Goal: Task Accomplishment & Management: Use online tool/utility

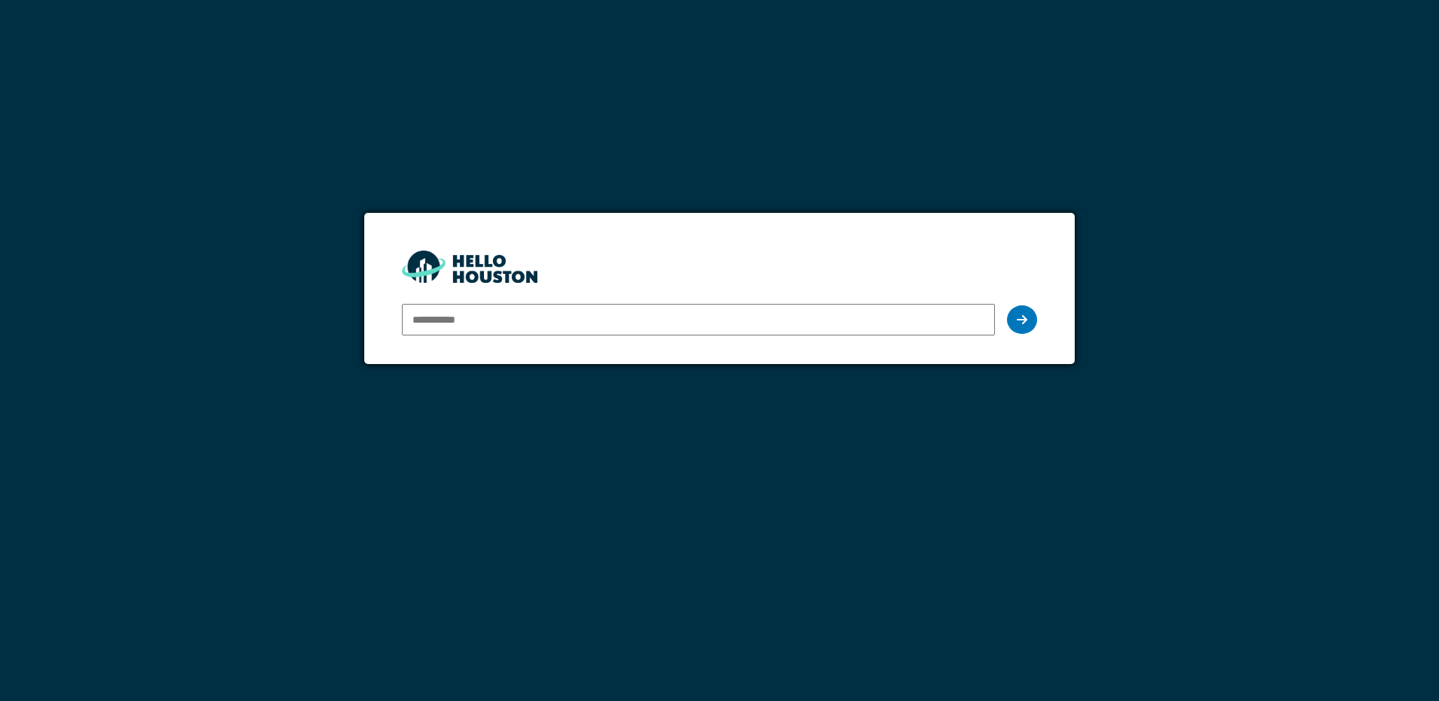
type input "**********"
click at [1012, 320] on div at bounding box center [1022, 319] width 30 height 29
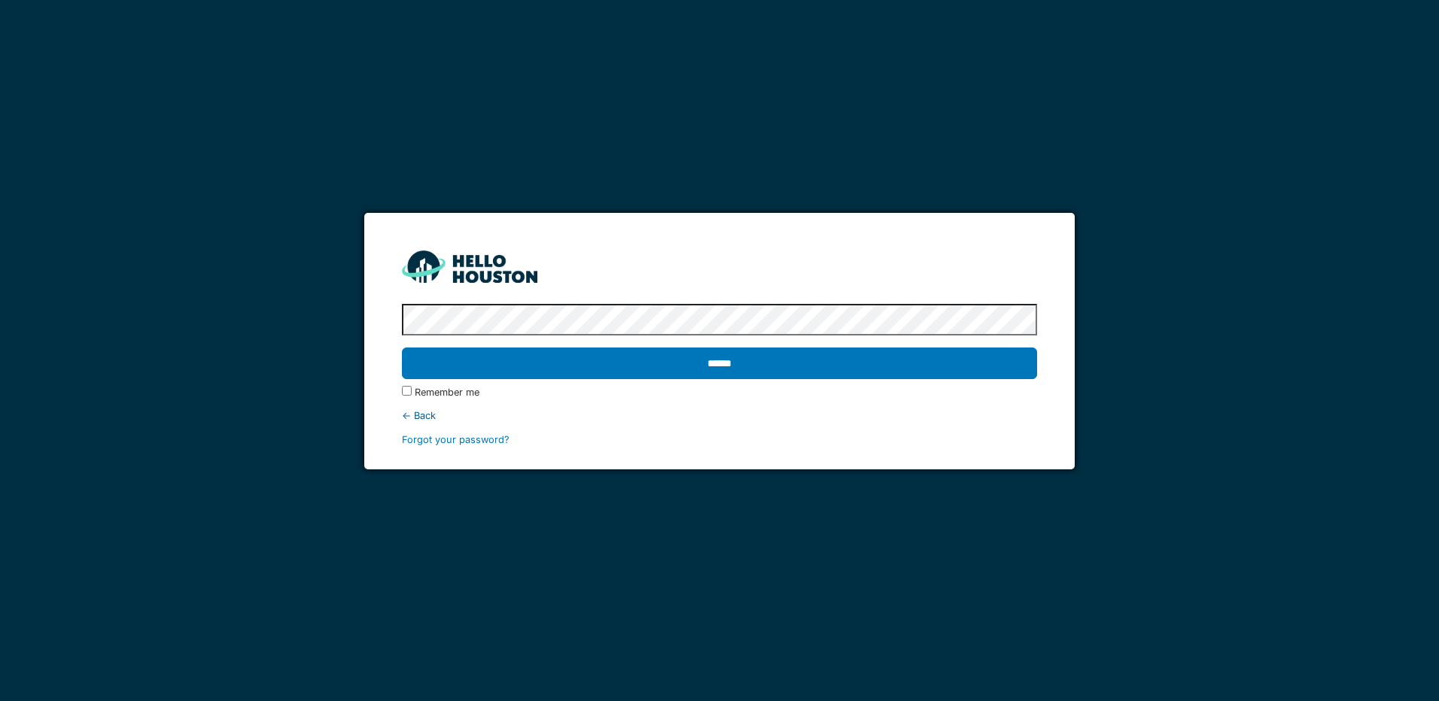
click at [402, 348] on input "******" at bounding box center [719, 364] width 634 height 32
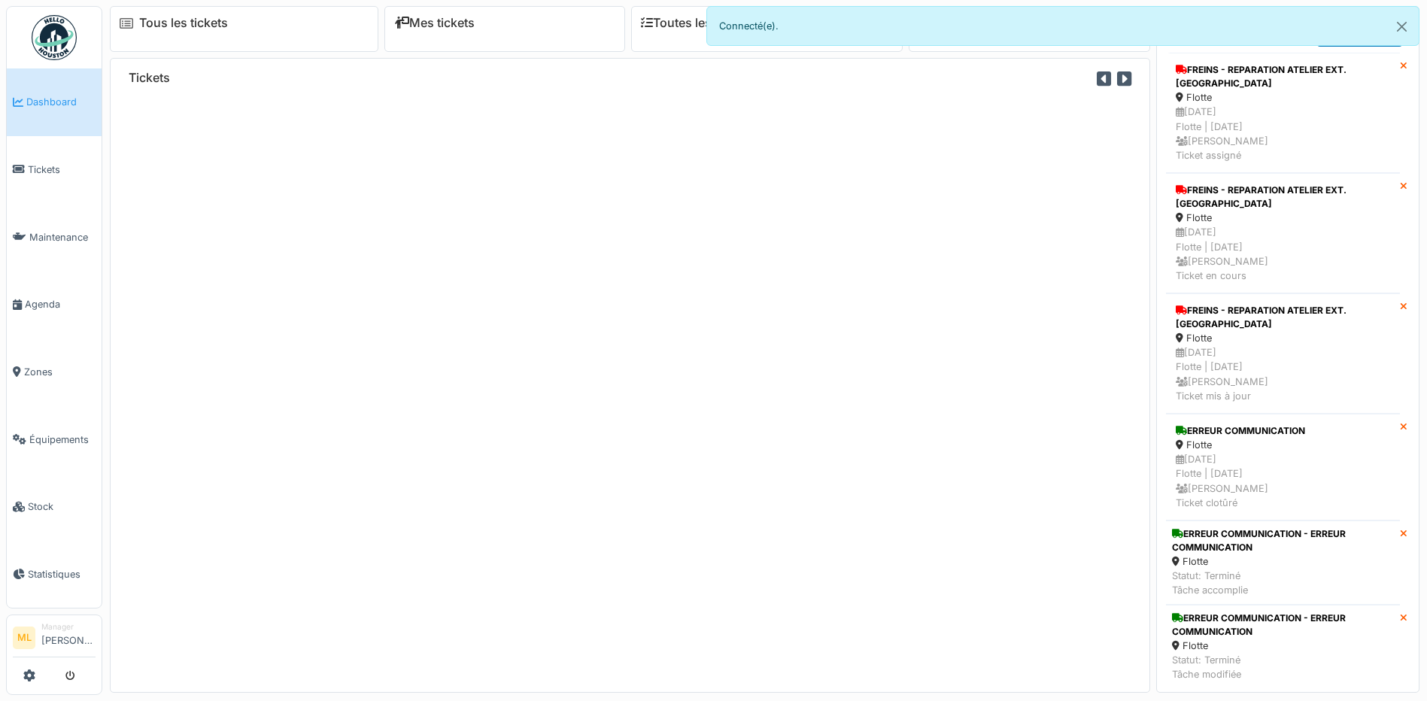
drag, startPoint x: 57, startPoint y: 169, endPoint x: 161, endPoint y: 250, distance: 131.4
click at [57, 169] on span "Tickets" at bounding box center [62, 170] width 68 height 14
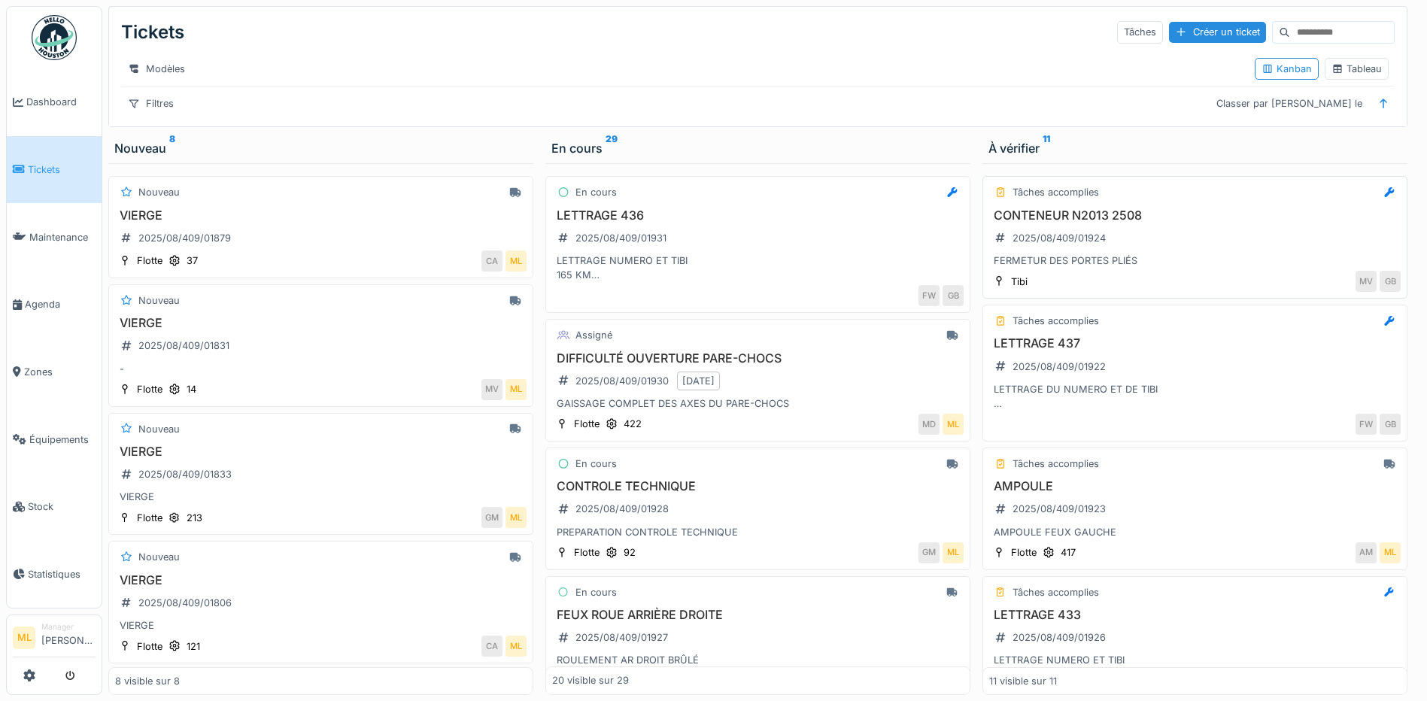
click at [1179, 250] on div "CONTENEUR N2013 2508 2025/08/409/01924 FERMETUR DES PORTES PLIÉS" at bounding box center [1195, 238] width 412 height 60
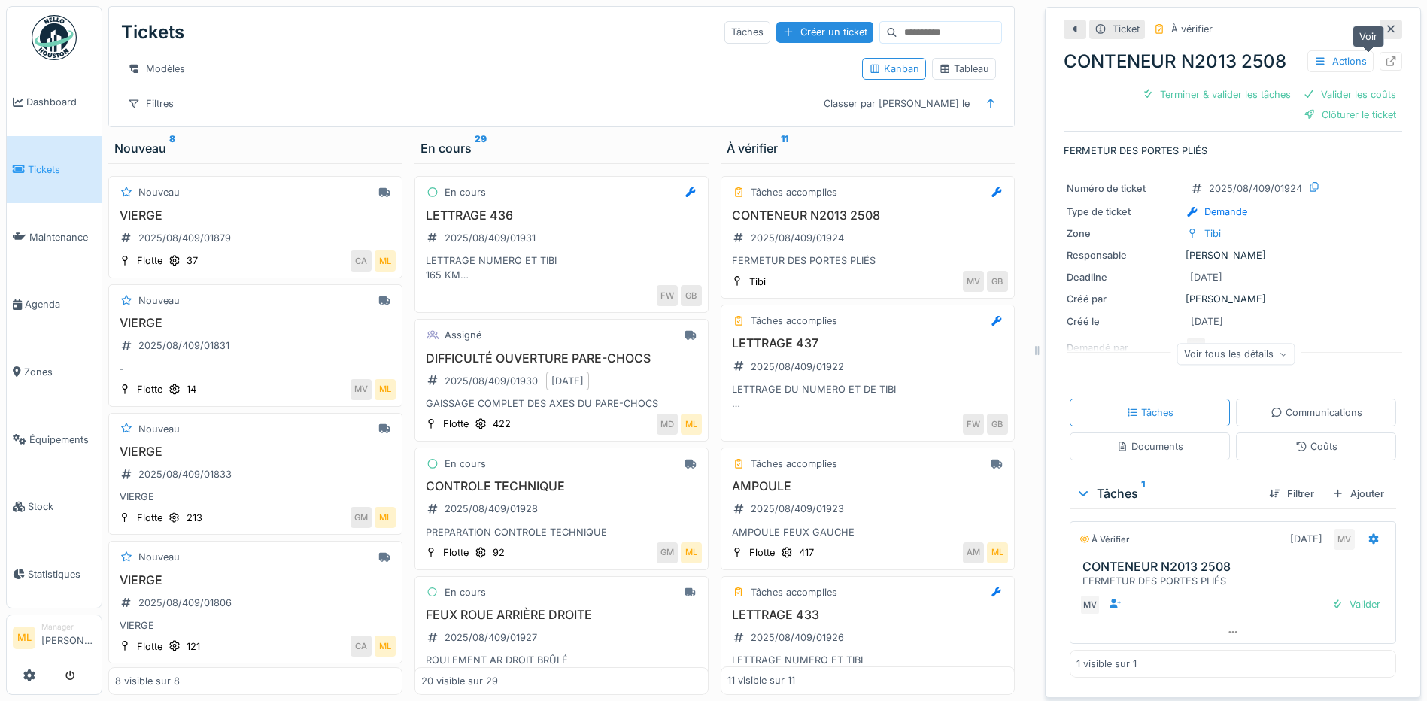
click at [1385, 64] on icon at bounding box center [1391, 61] width 12 height 10
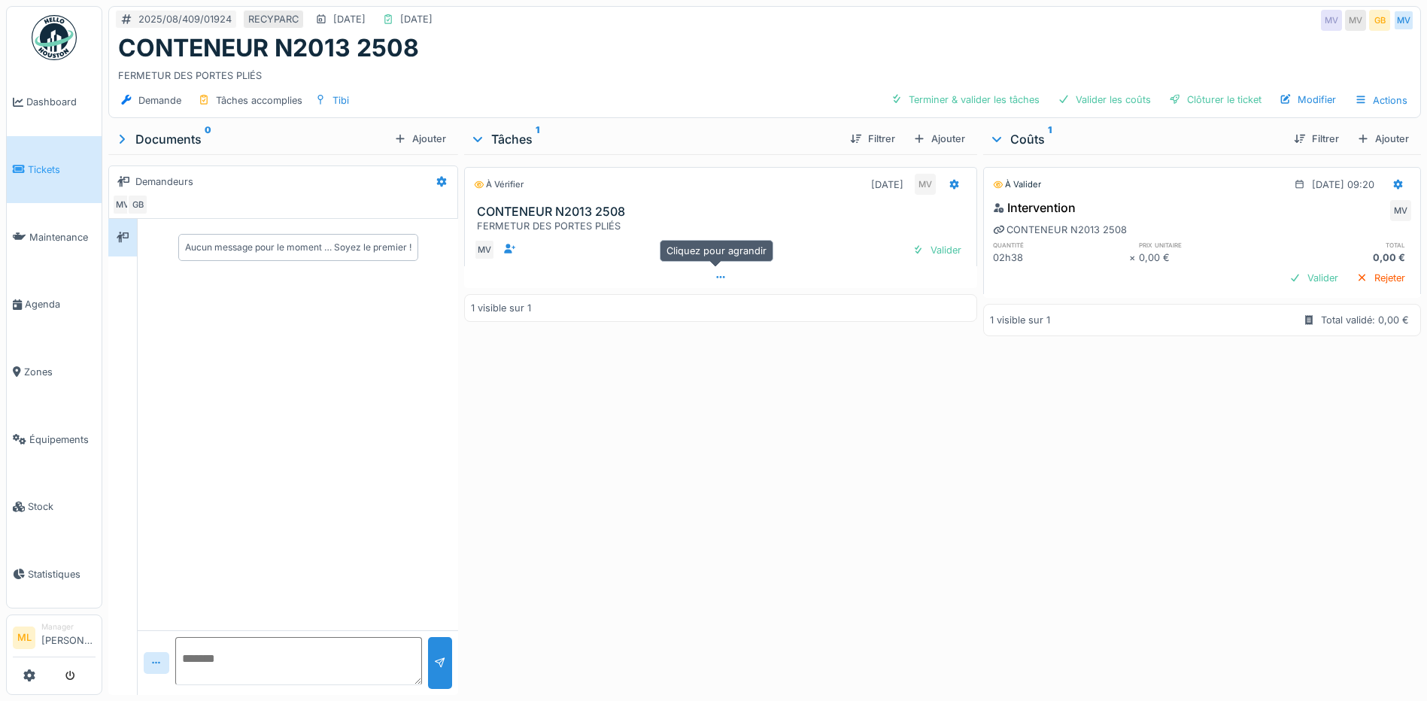
click at [720, 275] on icon at bounding box center [721, 277] width 12 height 10
click at [50, 297] on span "Agenda" at bounding box center [60, 304] width 71 height 14
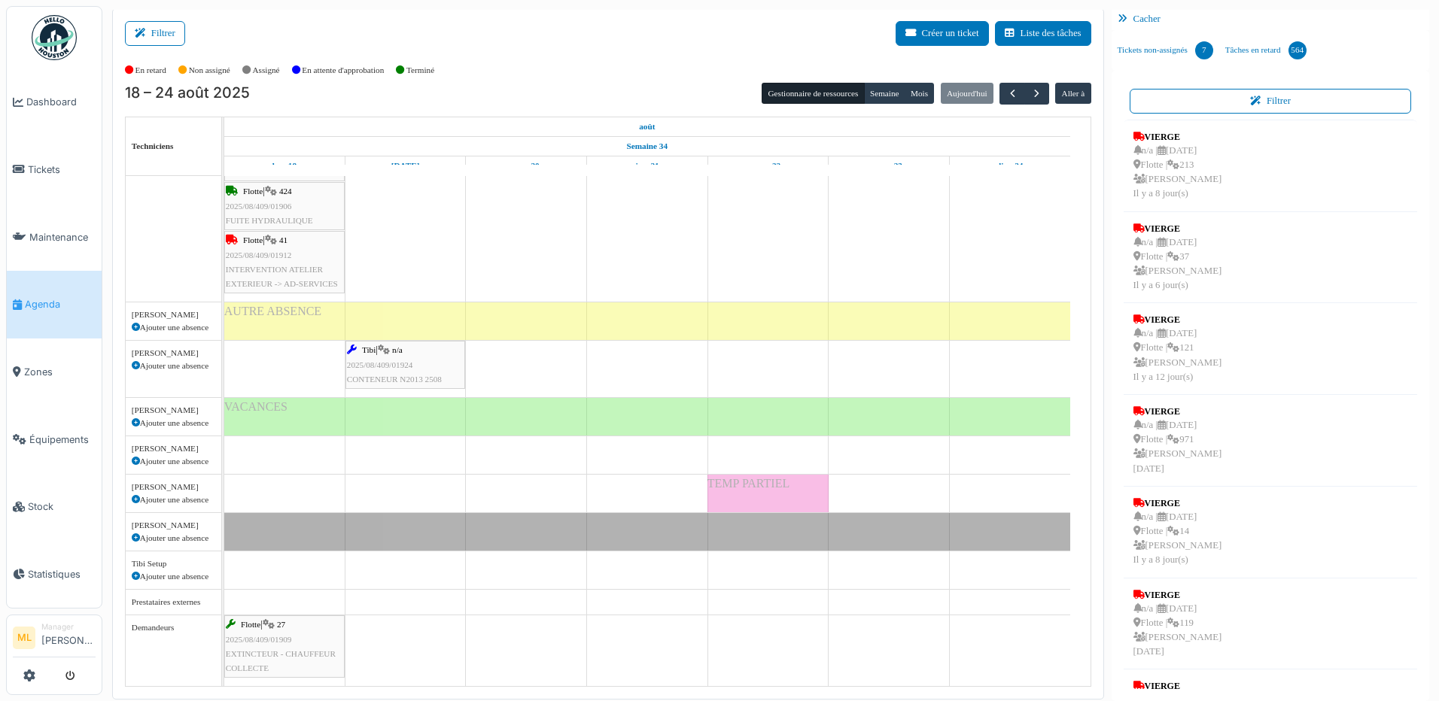
click at [354, 351] on icon at bounding box center [352, 350] width 10 height 10
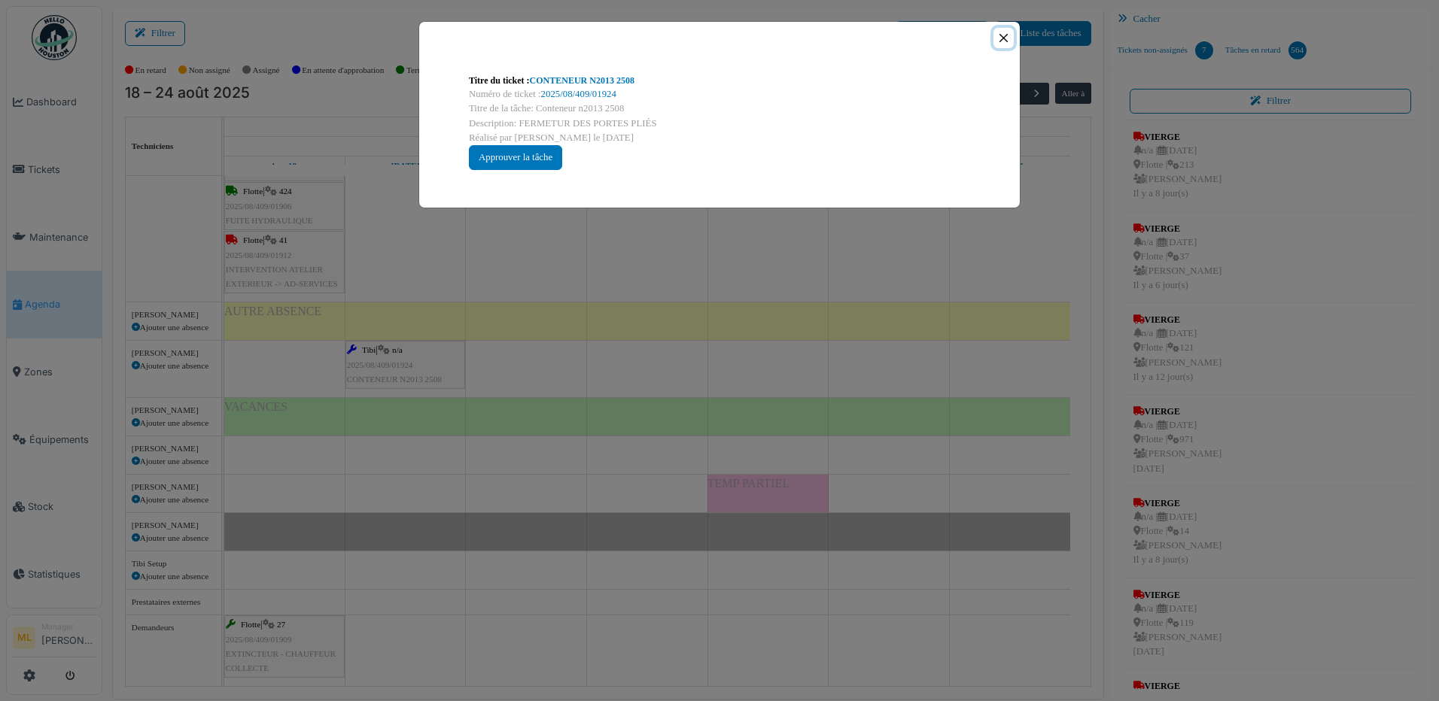
click at [1007, 36] on button "Close" at bounding box center [1003, 38] width 20 height 20
